Goal: Task Accomplishment & Management: Complete application form

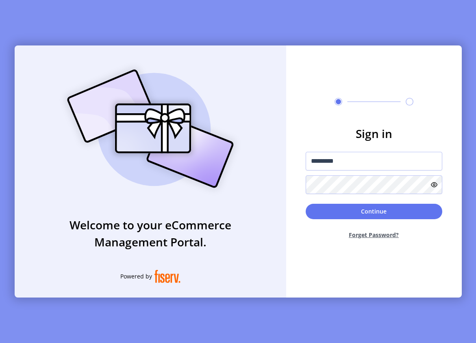
type input "**********"
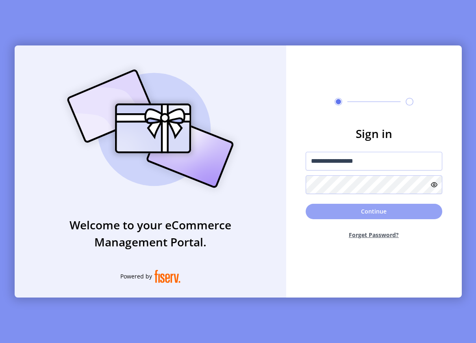
click at [381, 207] on button "Continue" at bounding box center [373, 211] width 136 height 15
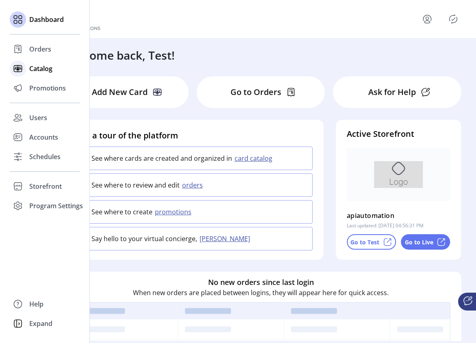
click at [44, 73] on span "Catalog" at bounding box center [40, 69] width 23 height 10
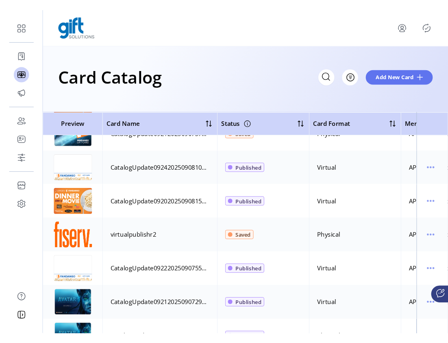
scroll to position [725, 0]
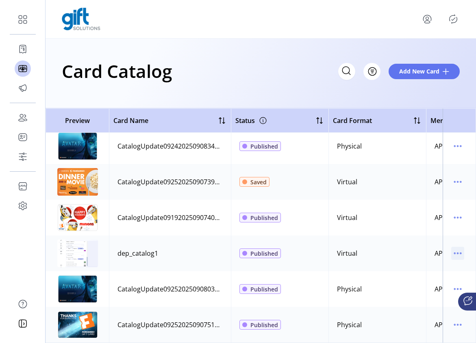
click at [453, 247] on icon "menu" at bounding box center [457, 253] width 13 height 13
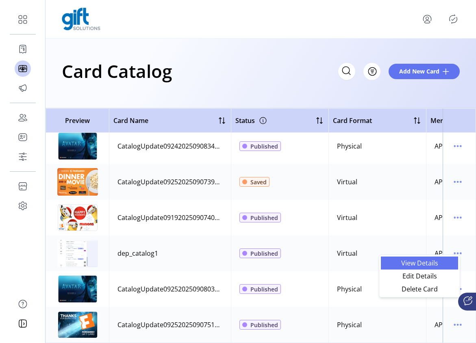
click at [432, 264] on span "View Details" at bounding box center [418, 263] width 67 height 6
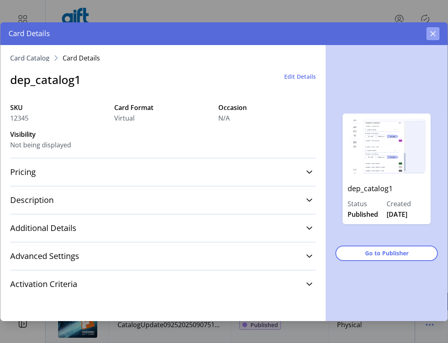
click at [428, 32] on button "button" at bounding box center [432, 33] width 13 height 13
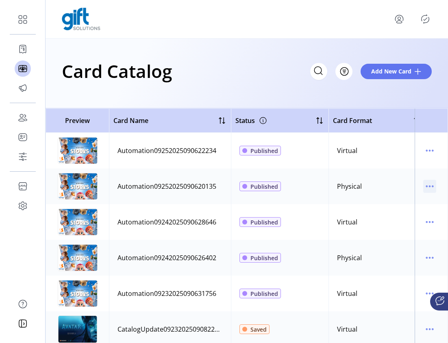
click at [423, 188] on icon "menu" at bounding box center [429, 186] width 13 height 13
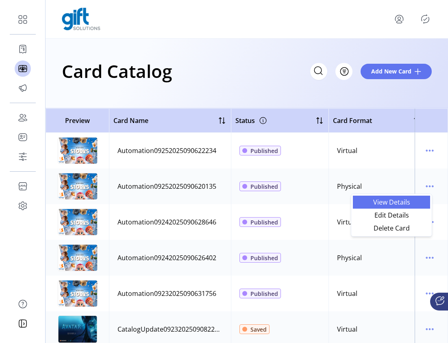
click at [397, 204] on span "View Details" at bounding box center [390, 202] width 67 height 6
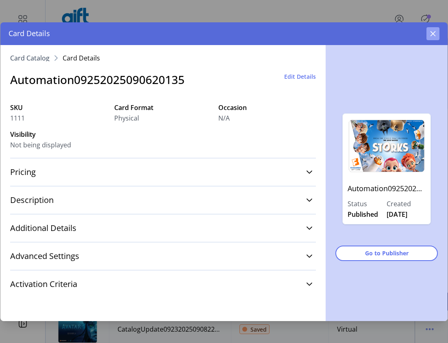
click at [434, 33] on icon "button" at bounding box center [432, 33] width 6 height 6
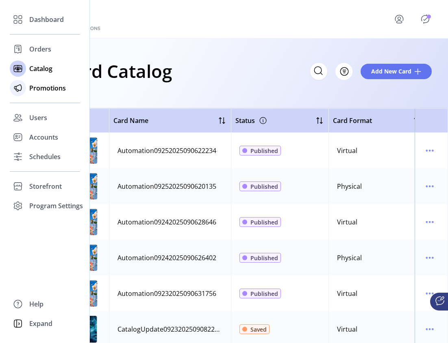
click at [31, 90] on span "Promotions" at bounding box center [47, 88] width 37 height 10
click at [35, 88] on span "Promotions" at bounding box center [47, 88] width 37 height 10
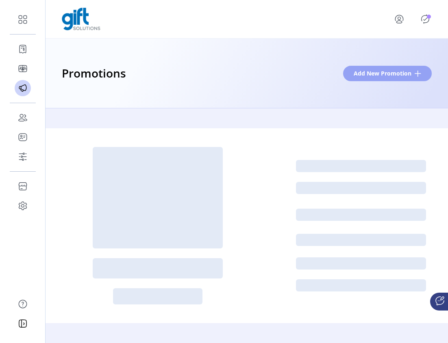
click at [399, 70] on span "Add New Promotion" at bounding box center [382, 73] width 58 height 9
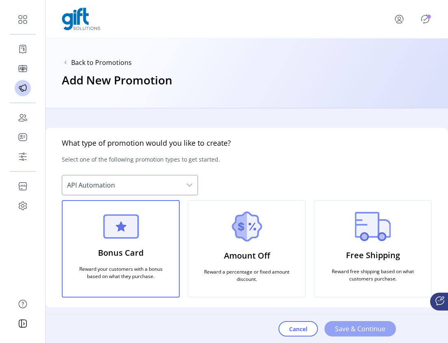
click at [368, 330] on span "Save & Continue" at bounding box center [360, 329] width 50 height 10
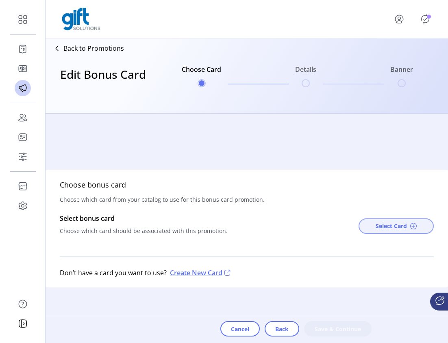
click at [391, 227] on span "Select Card" at bounding box center [390, 226] width 31 height 9
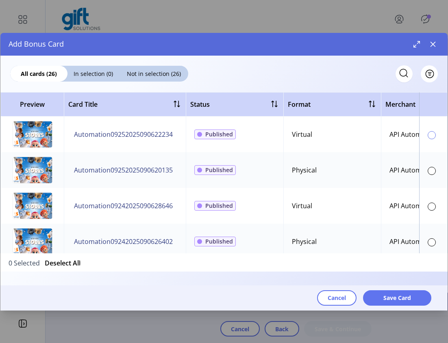
click at [427, 135] on div at bounding box center [431, 135] width 8 height 8
click at [398, 297] on span "Save Card" at bounding box center [397, 298] width 28 height 9
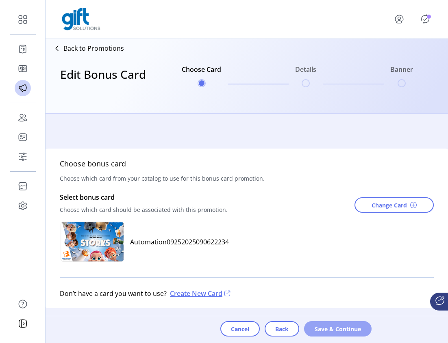
click at [339, 331] on span "Save & Continue" at bounding box center [337, 329] width 46 height 9
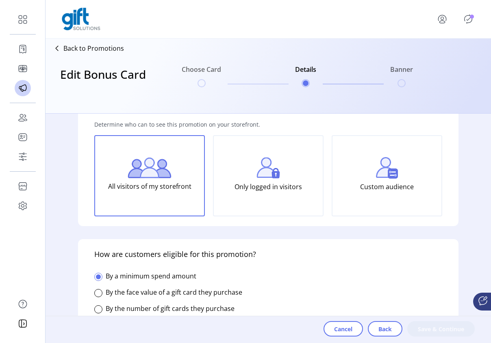
scroll to position [0, 0]
